Goal: Task Accomplishment & Management: Use online tool/utility

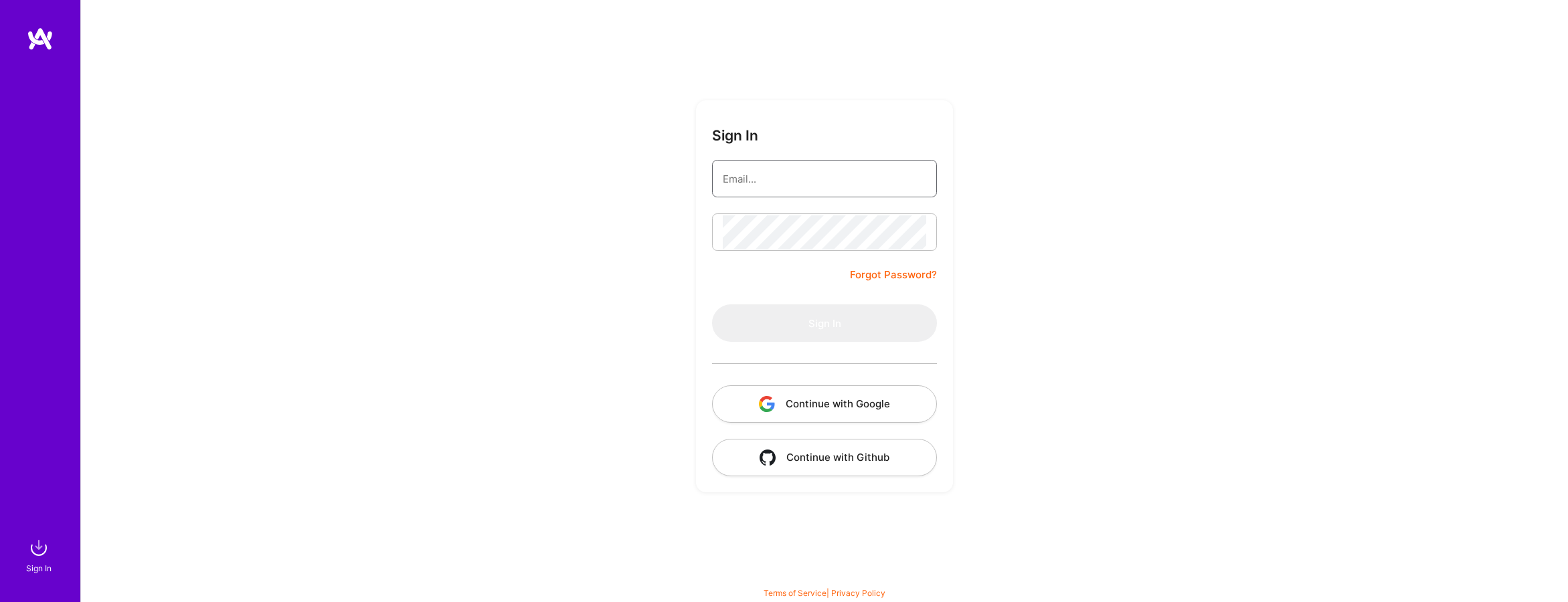
click at [786, 182] on input "email" at bounding box center [824, 178] width 203 height 34
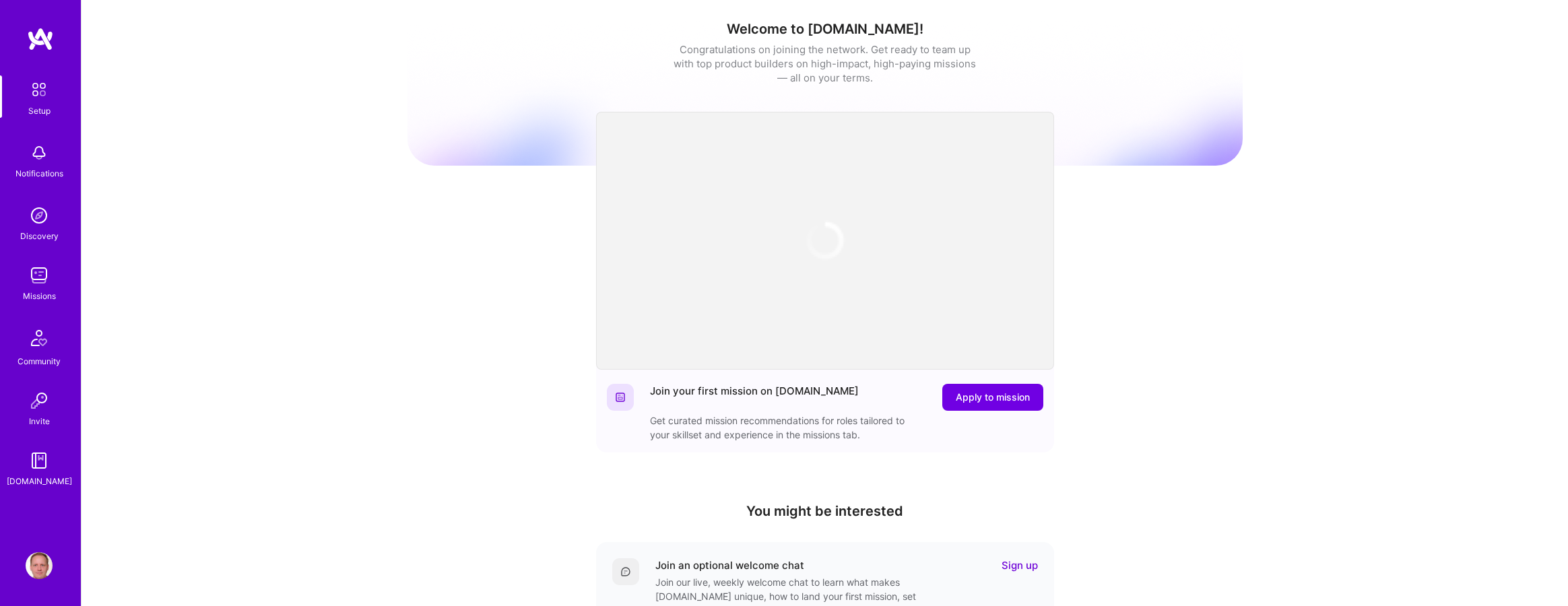
click at [312, 322] on div "Welcome to [DOMAIN_NAME]! Congratulations on joining the network. Get ready to …" at bounding box center [824, 443] width 1487 height 887
click at [30, 286] on img at bounding box center [39, 276] width 27 height 27
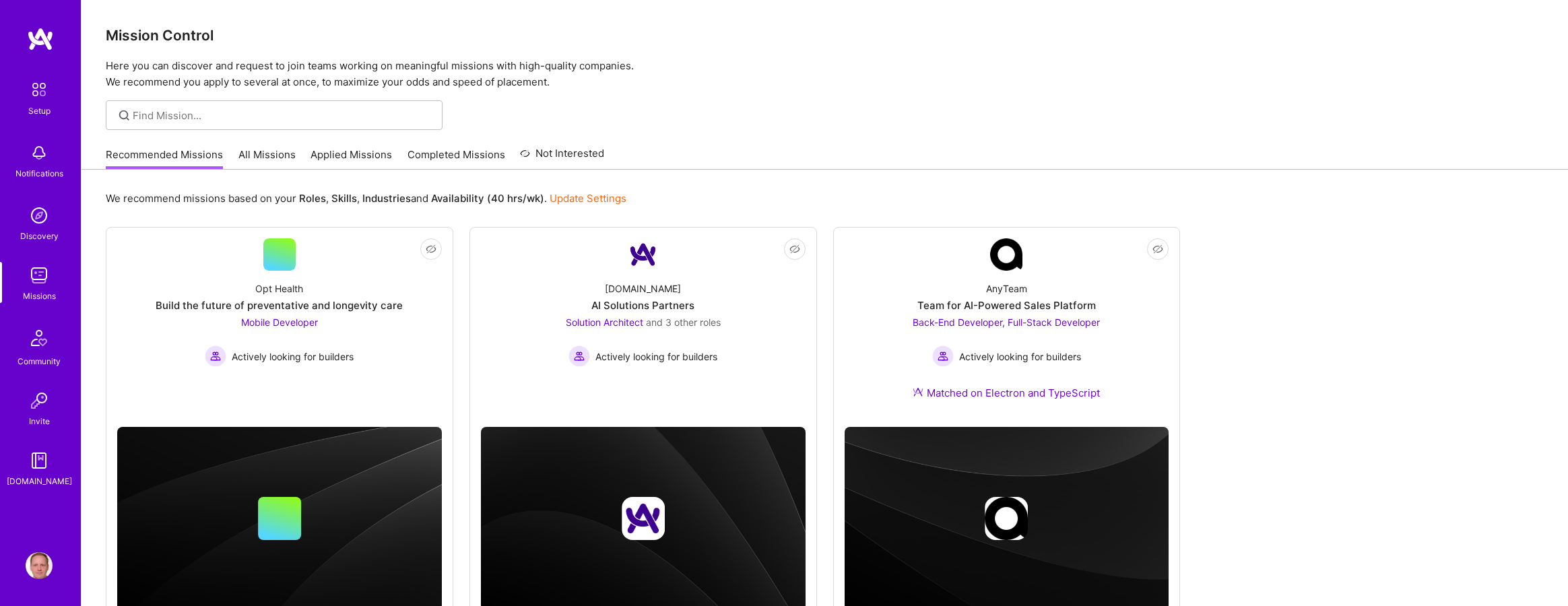
click at [261, 159] on link "All Missions" at bounding box center [267, 159] width 57 height 22
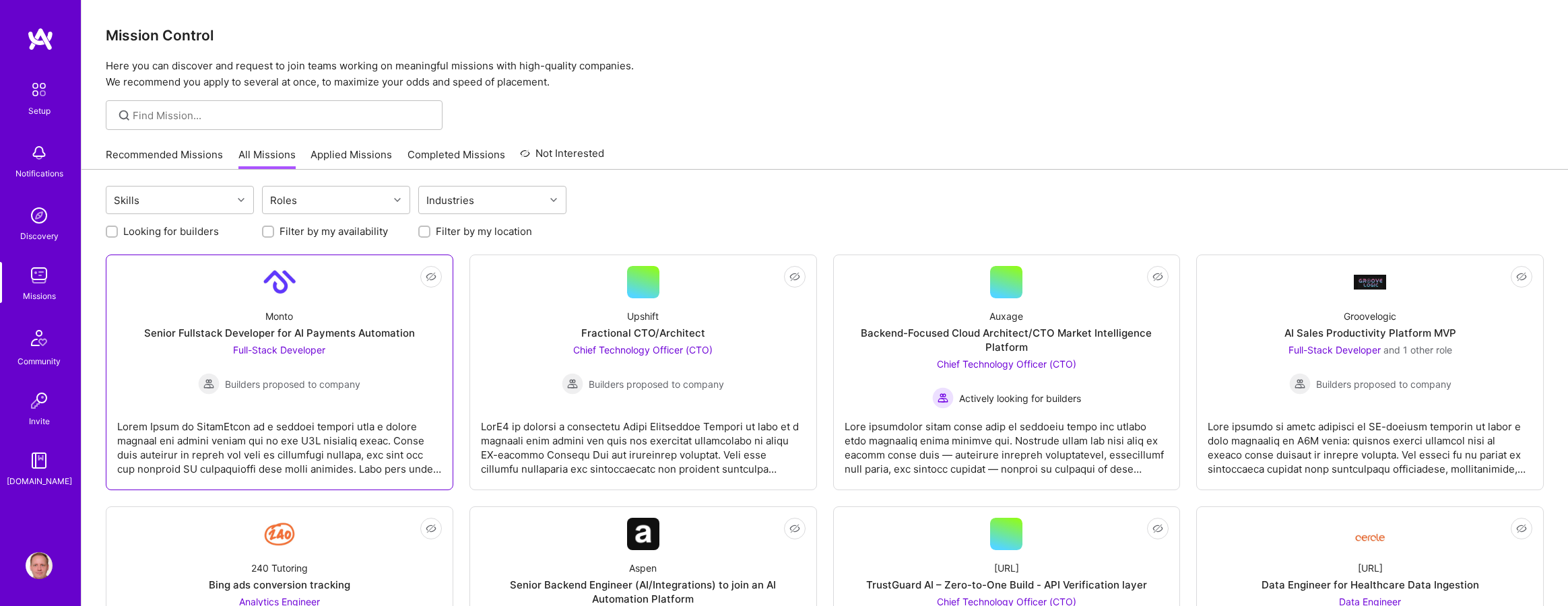
click at [268, 326] on div "Senior Fullstack Developer for AI Payments Automation" at bounding box center [279, 333] width 270 height 14
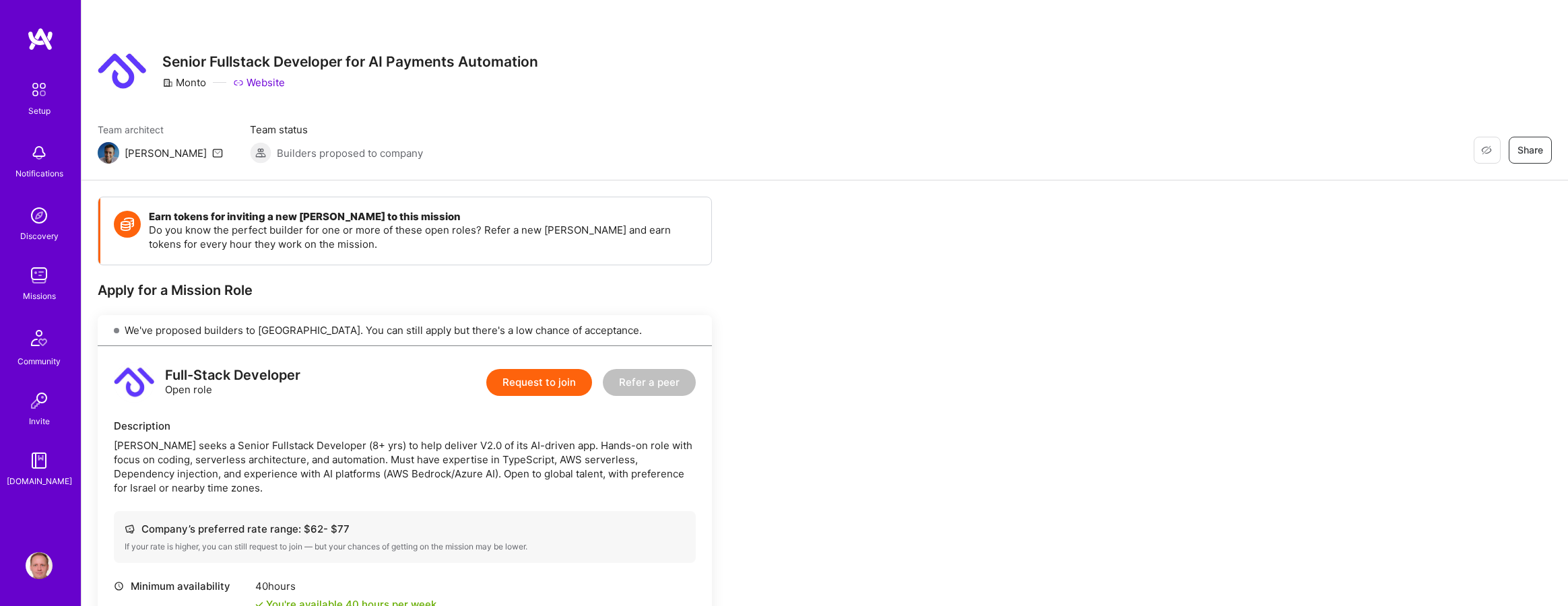
scroll to position [352, 0]
